Goal: Task Accomplishment & Management: Manage account settings

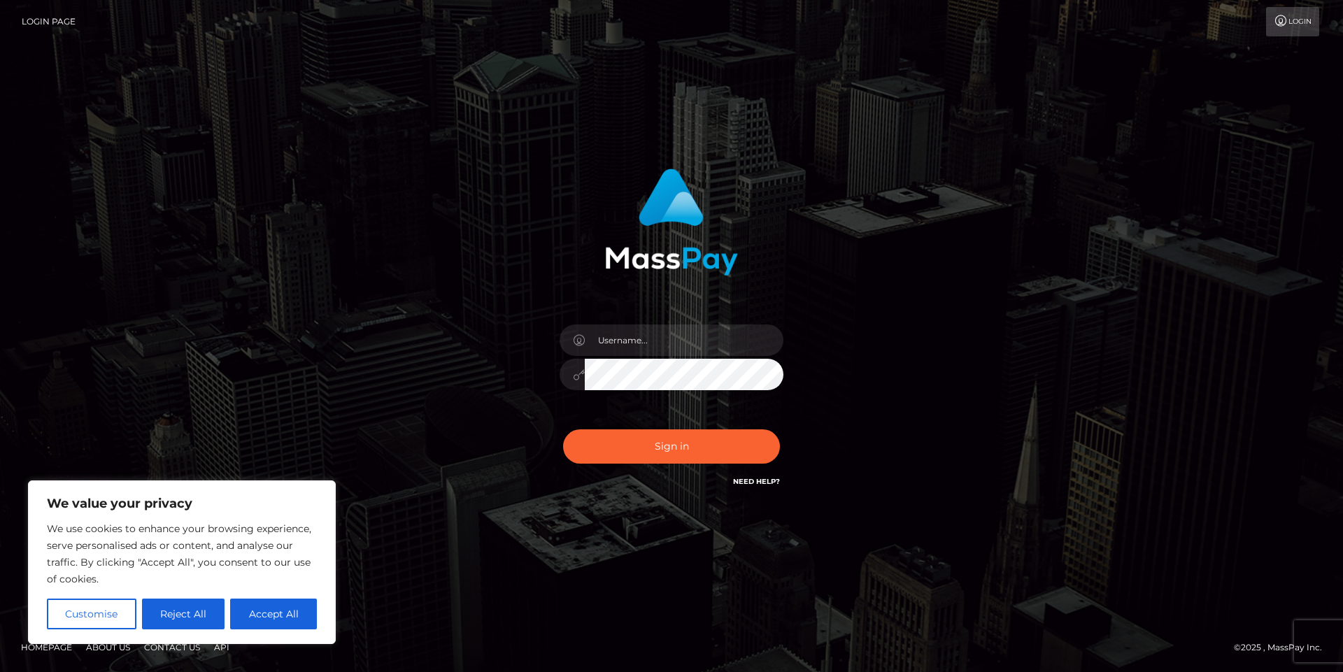
click at [754, 488] on div "Need Help?" at bounding box center [756, 483] width 47 height 17
click at [755, 481] on link "Need Help?" at bounding box center [756, 481] width 47 height 9
click at [647, 348] on input "text" at bounding box center [684, 340] width 199 height 31
type input "admin"
click at [563, 430] on button "Sign in" at bounding box center [671, 447] width 217 height 34
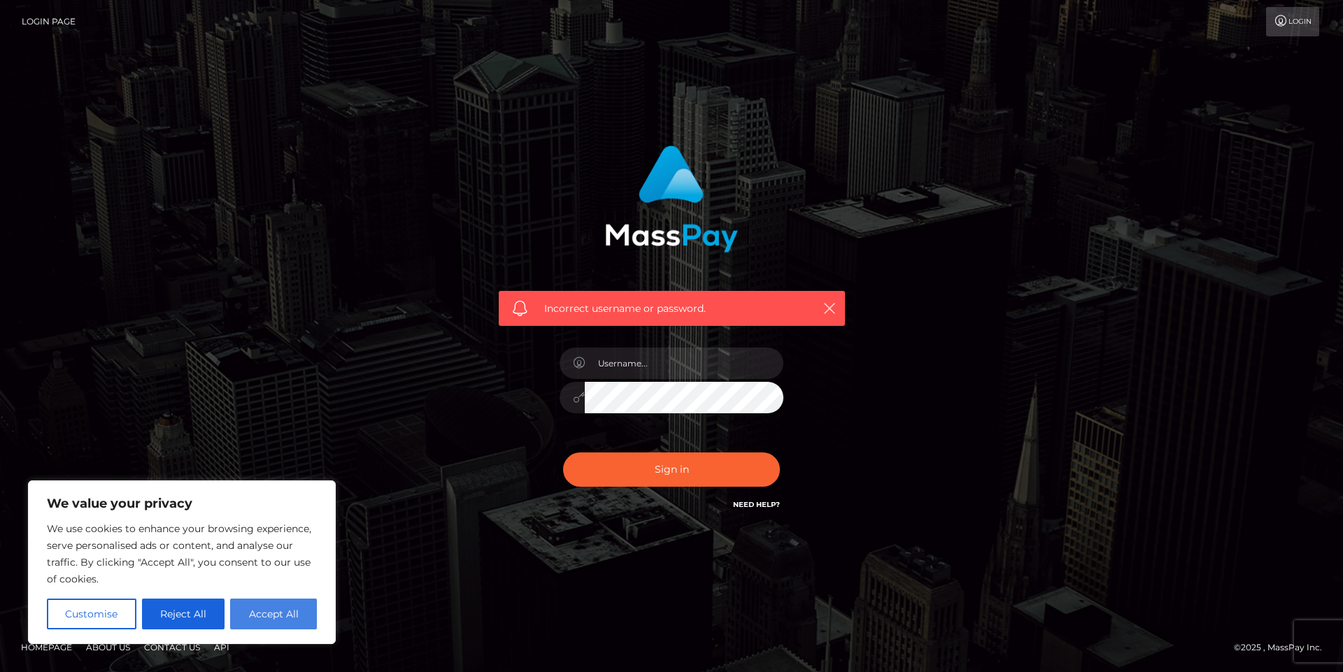
click at [274, 611] on button "Accept All" at bounding box center [273, 614] width 87 height 31
checkbox input "true"
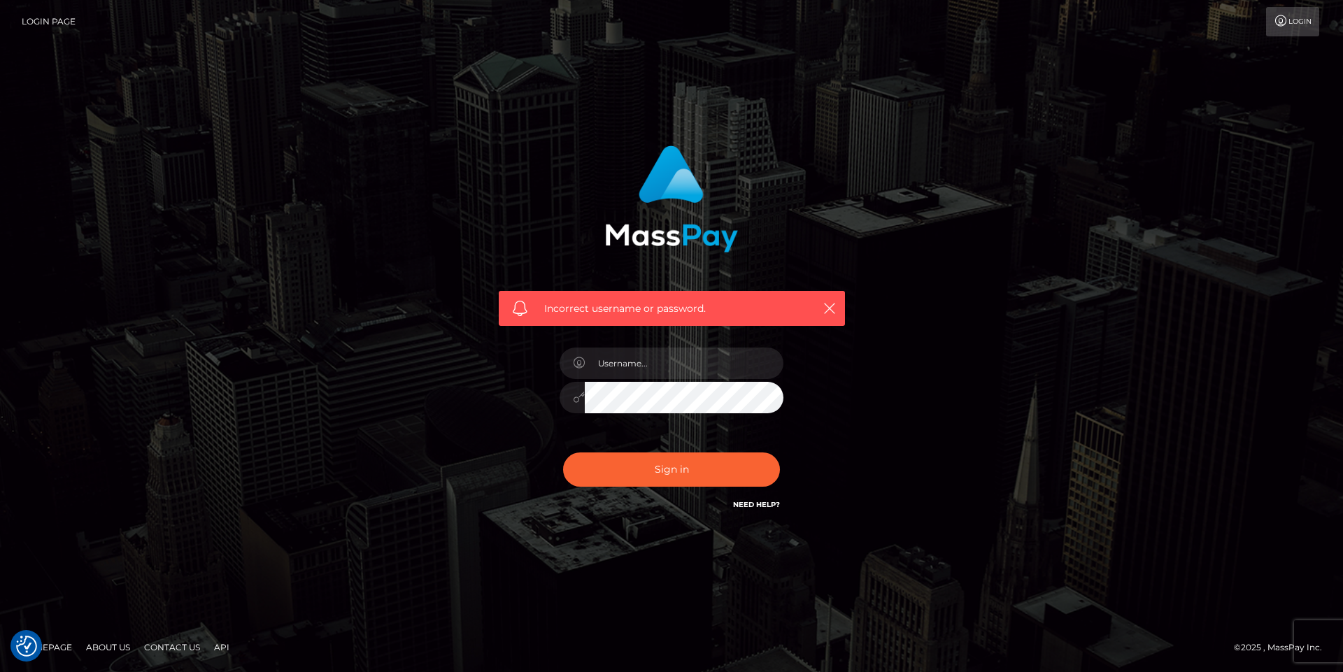
click at [122, 645] on link "About Us" at bounding box center [107, 648] width 55 height 22
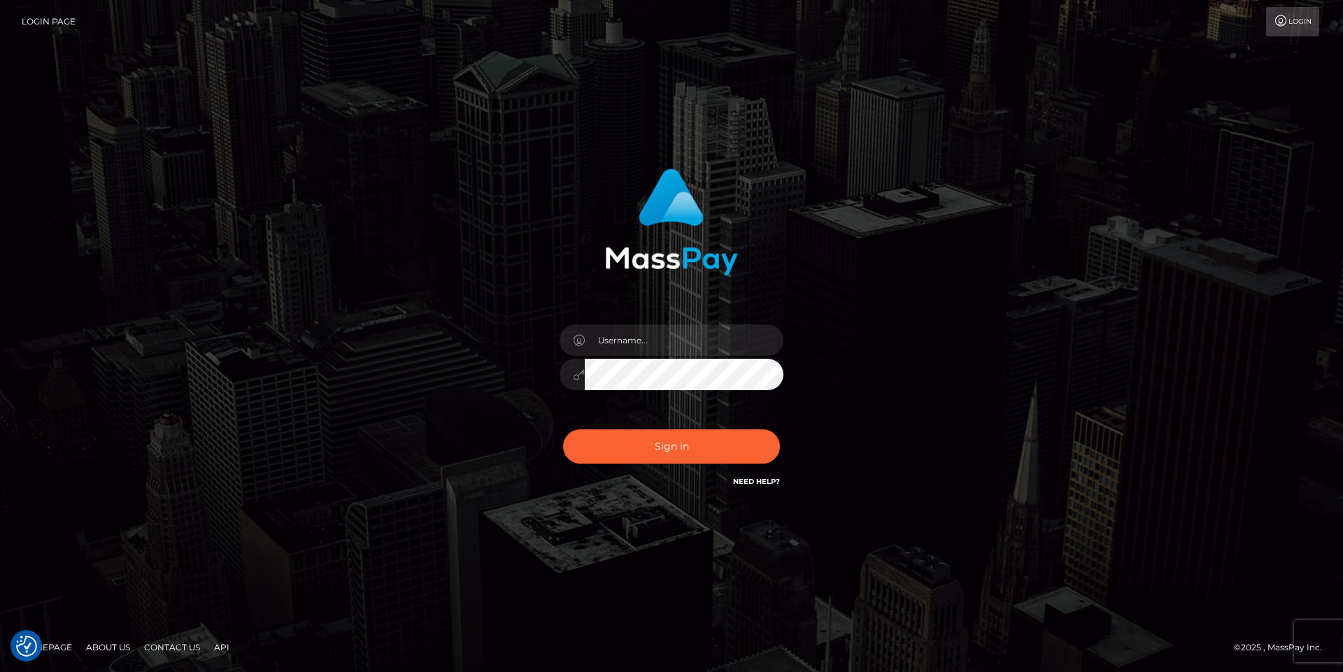
click at [760, 483] on link "Need Help?" at bounding box center [756, 481] width 47 height 9
